Goal: Unclear

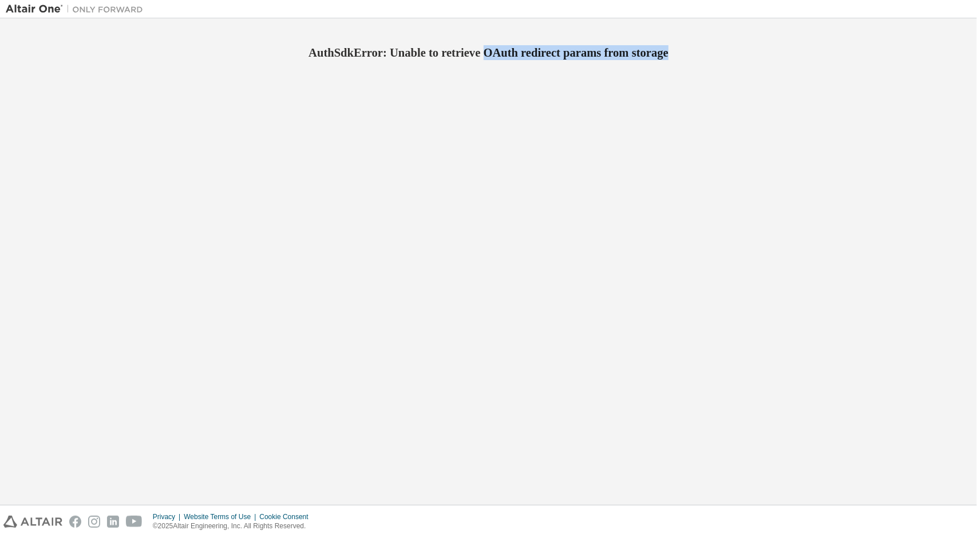
drag, startPoint x: 487, startPoint y: 45, endPoint x: 693, endPoint y: 54, distance: 206.9
click at [692, 54] on h2 "AuthSdkError: Unable to retrieve OAuth redirect params from storage" at bounding box center [489, 52] width 966 height 15
click at [693, 54] on h2 "AuthSdkError: Unable to retrieve OAuth redirect params from storage" at bounding box center [489, 52] width 966 height 15
